Goal: Task Accomplishment & Management: Manage account settings

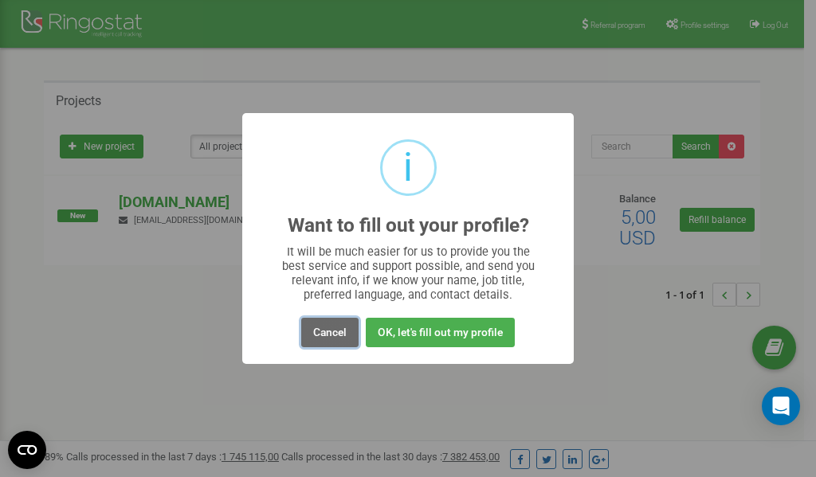
click at [331, 331] on button "Cancel" at bounding box center [329, 332] width 57 height 29
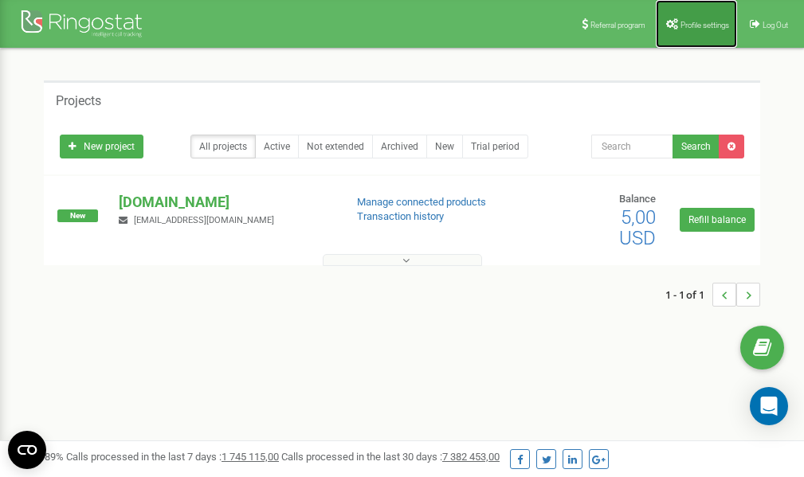
click at [682, 25] on span "Profile settings" at bounding box center [704, 25] width 49 height 9
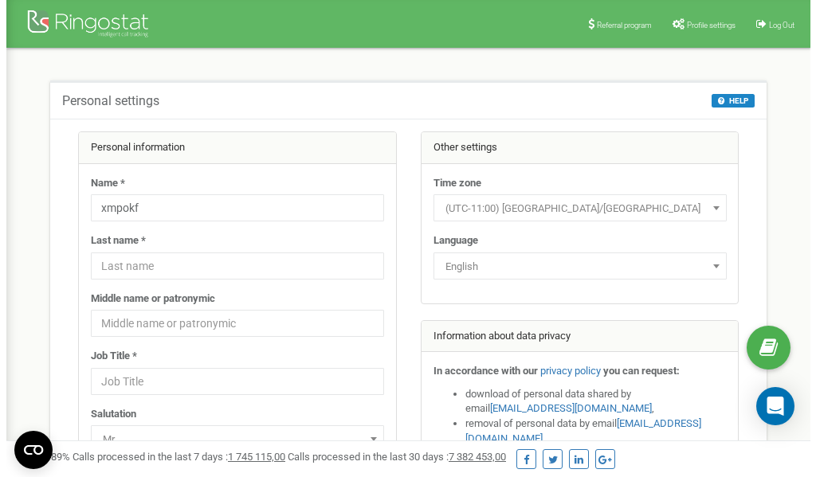
scroll to position [80, 0]
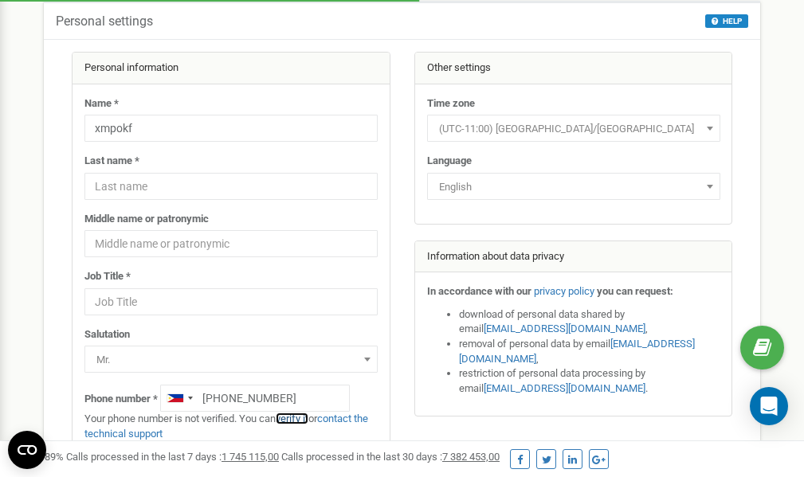
click at [304, 421] on link "verify it" at bounding box center [292, 419] width 33 height 12
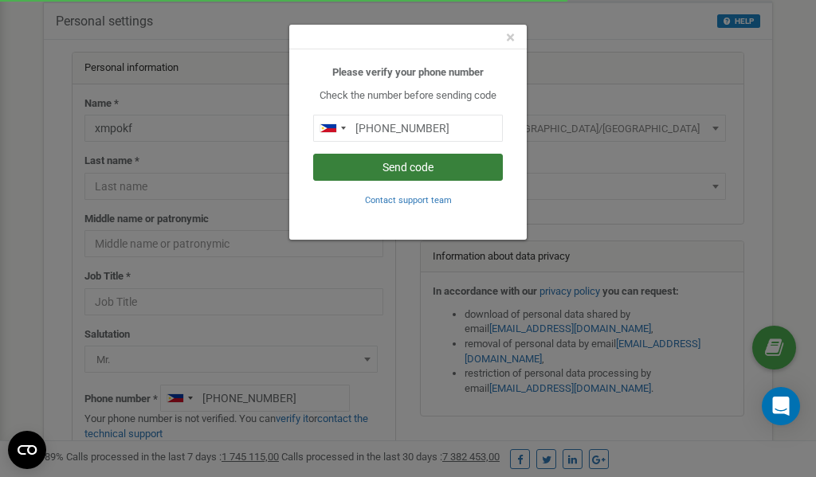
click at [415, 167] on button "Send code" at bounding box center [408, 167] width 190 height 27
